Goal: Information Seeking & Learning: Learn about a topic

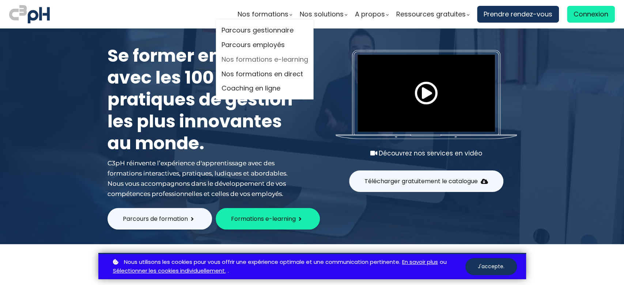
click at [273, 58] on link "Nos formations e-learning" at bounding box center [264, 59] width 87 height 11
